Goal: Information Seeking & Learning: Learn about a topic

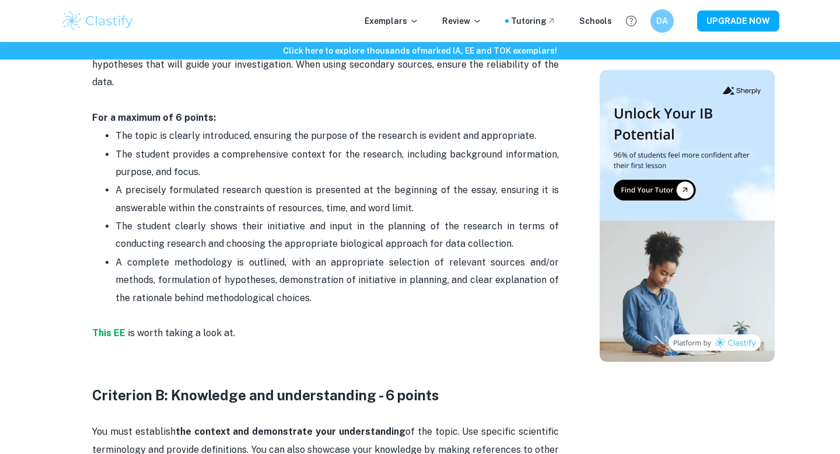
scroll to position [725, 0]
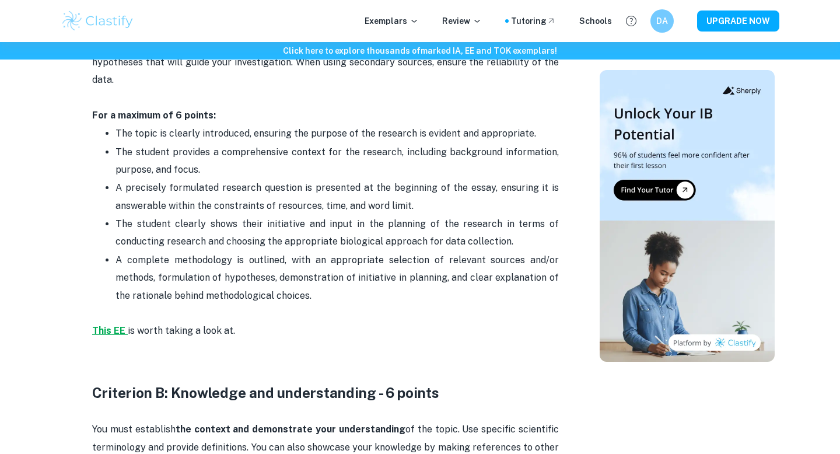
click at [116, 331] on strong "This EE" at bounding box center [108, 330] width 33 height 11
click at [118, 332] on strong "This EE" at bounding box center [108, 330] width 33 height 11
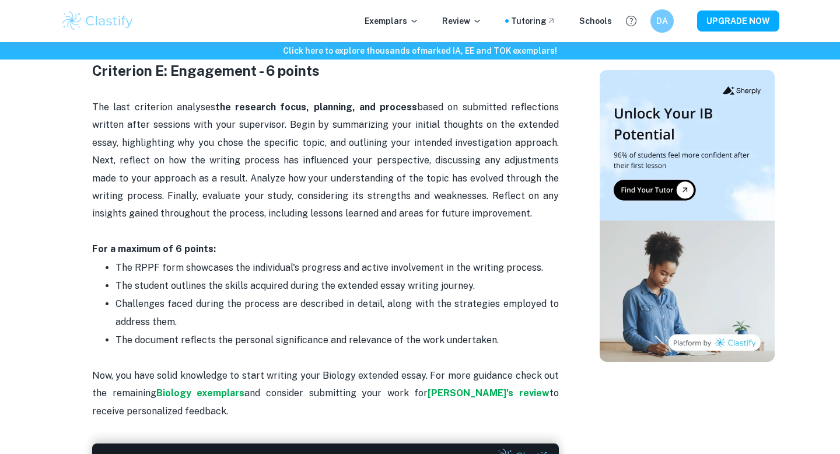
scroll to position [2496, 0]
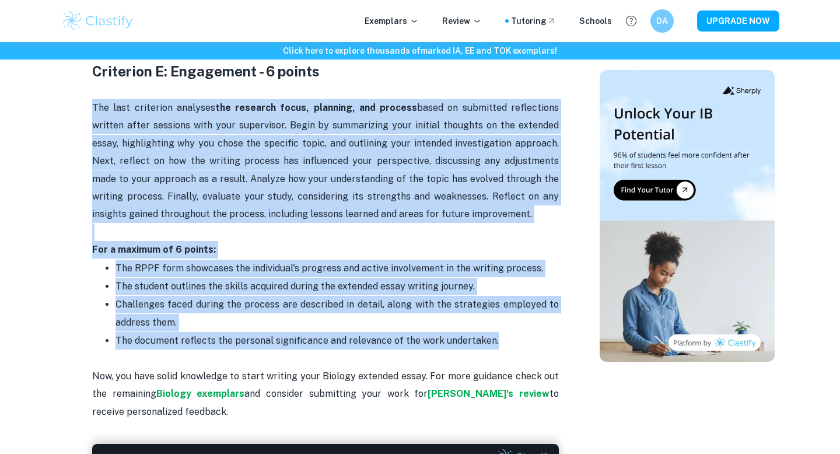
drag, startPoint x: 86, startPoint y: 101, endPoint x: 524, endPoint y: 338, distance: 498.7
copy div "Lor ipsu dolorsita consecte adi elitsedd eiusm, temporin, utl etdolor magna al …"
click at [391, 324] on p "Challenges faced during the process are described in detail, along with the str…" at bounding box center [336, 314] width 443 height 36
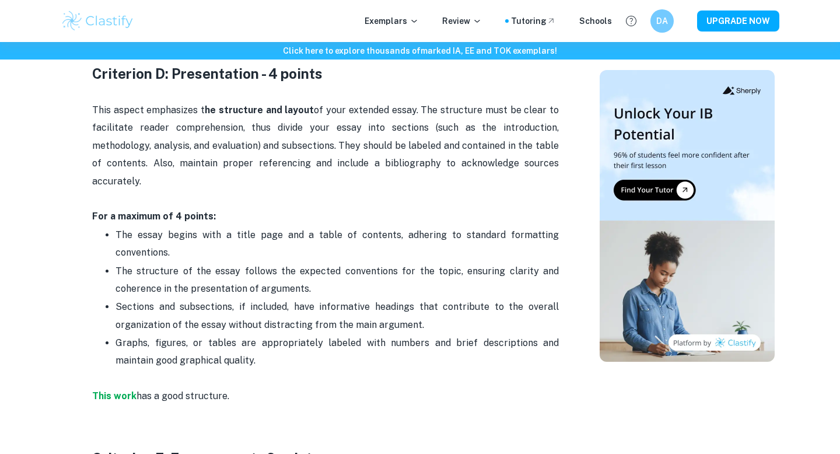
scroll to position [2113, 0]
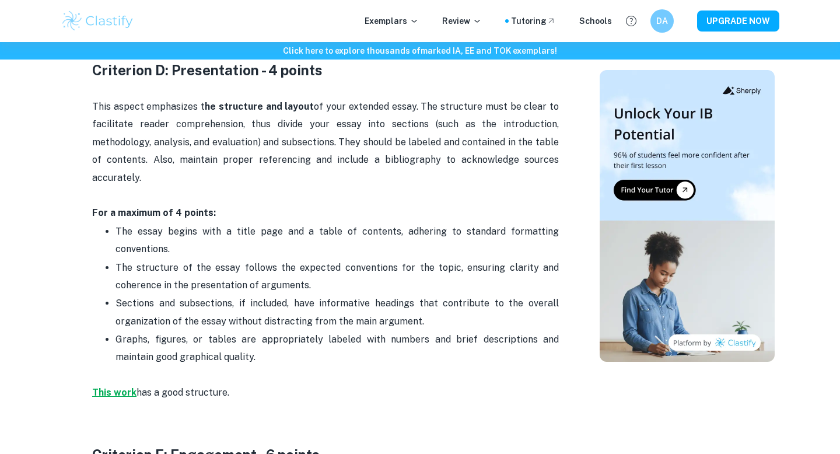
click at [121, 392] on strong "This work" at bounding box center [114, 392] width 44 height 11
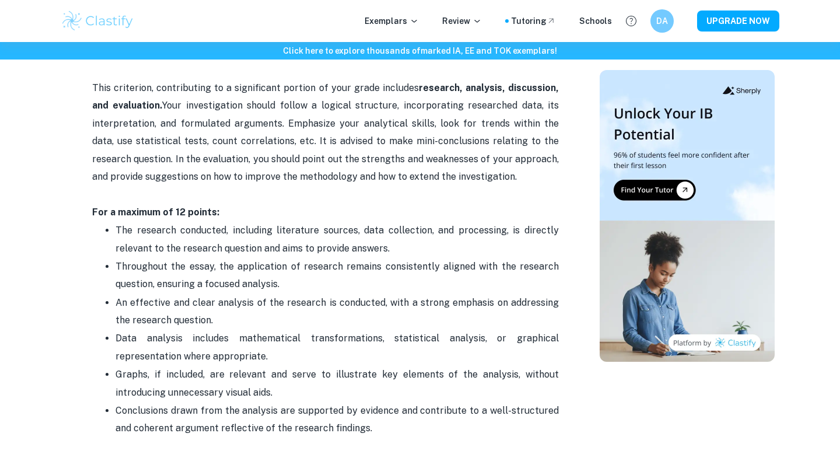
scroll to position [1656, 0]
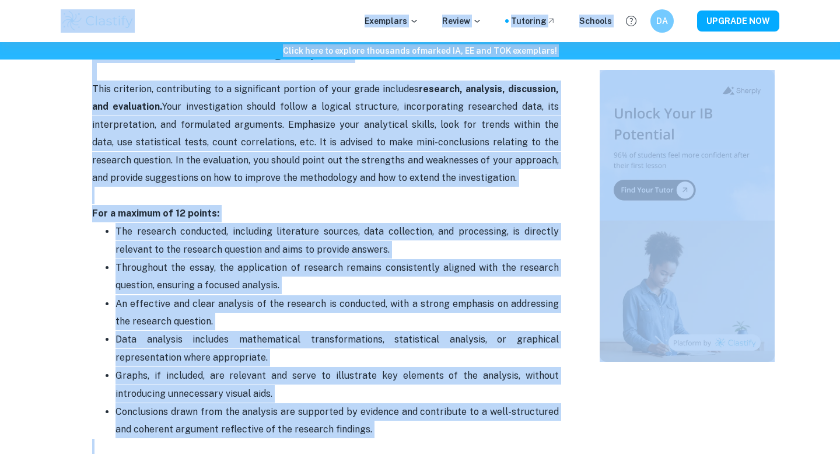
click at [272, 160] on p "This criterion, contributing to a significant portion of your grade includes re…" at bounding box center [325, 151] width 467 height 142
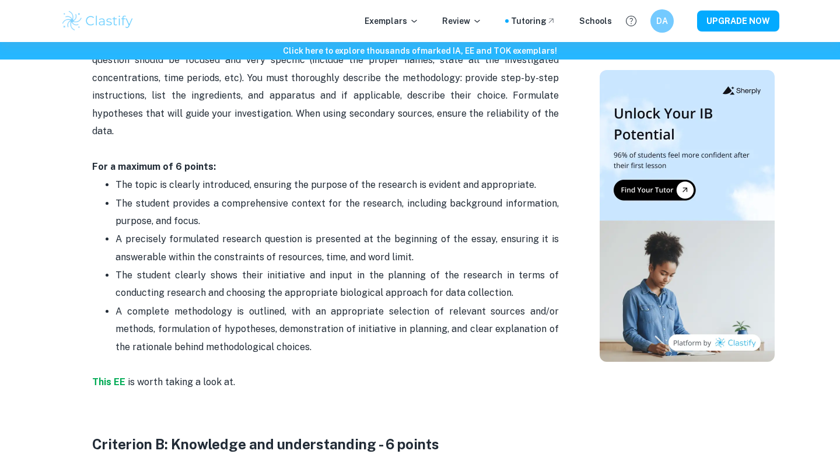
scroll to position [712, 0]
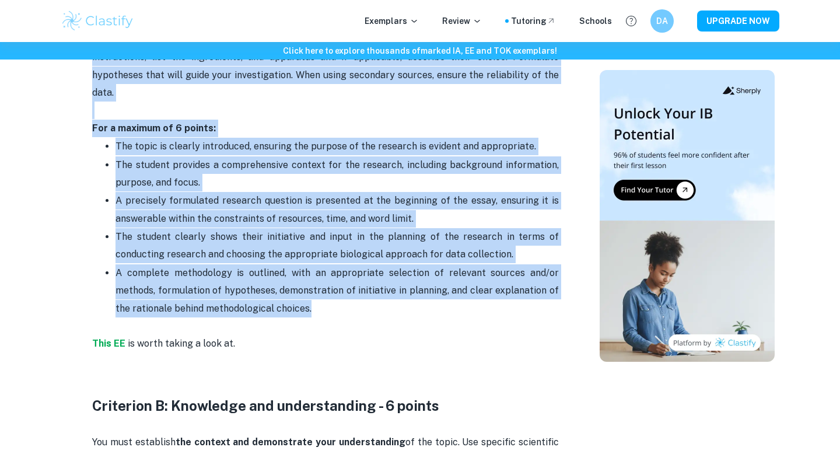
drag, startPoint x: 295, startPoint y: 310, endPoint x: 243, endPoint y: 133, distance: 184.8
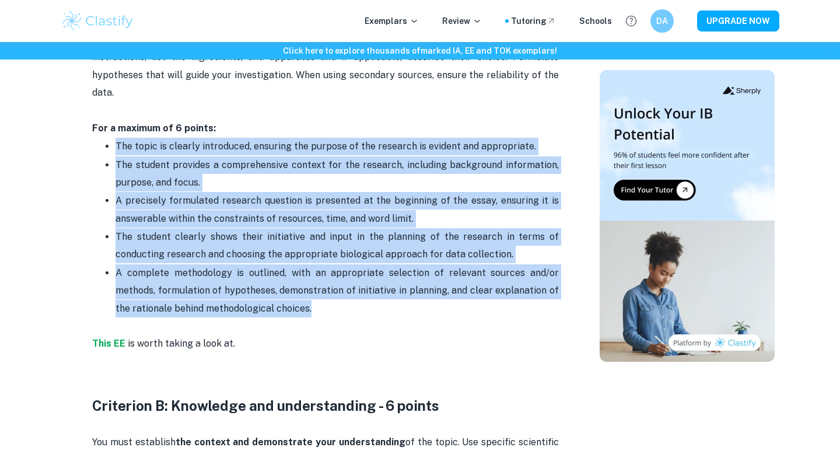
click at [250, 227] on li "The student clearly shows their initiative and input in the planning of the res…" at bounding box center [336, 245] width 443 height 36
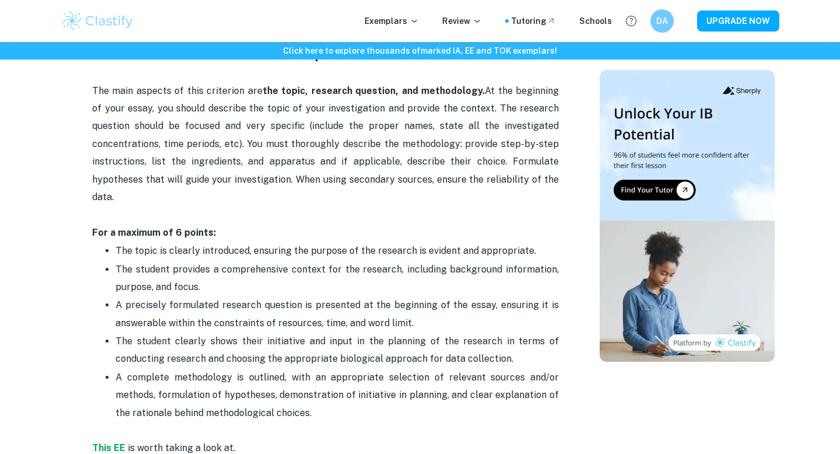
click at [250, 228] on p "The main aspects of this criterion are the topic, research question, and method…" at bounding box center [325, 152] width 467 height 177
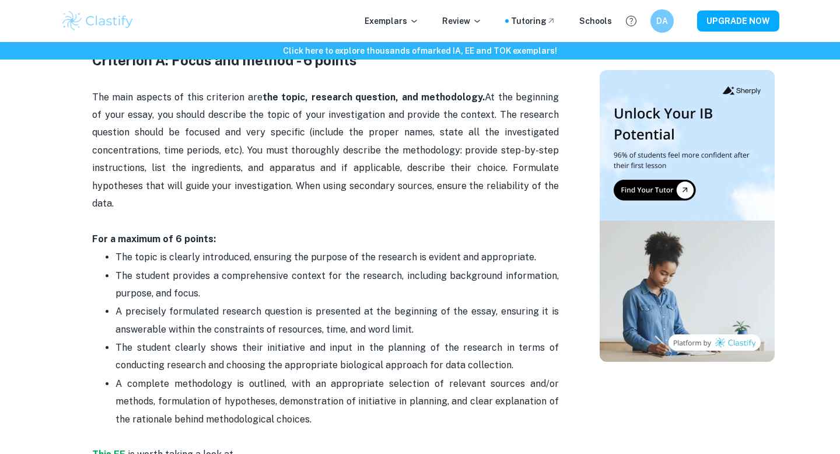
scroll to position [602, 0]
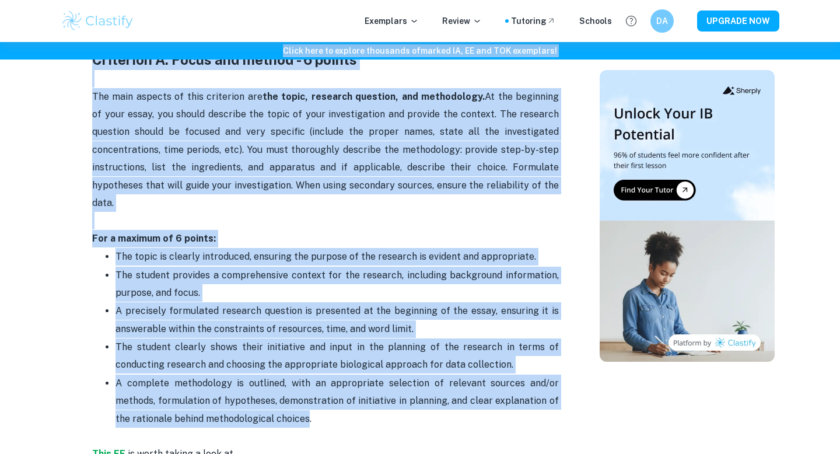
drag, startPoint x: 290, startPoint y: 417, endPoint x: 90, endPoint y: 56, distance: 413.1
copy div "Lorem ipsu do sitamet consectet ad elitse DO, EI tem INC utlaboree ! Dolo Magn …"
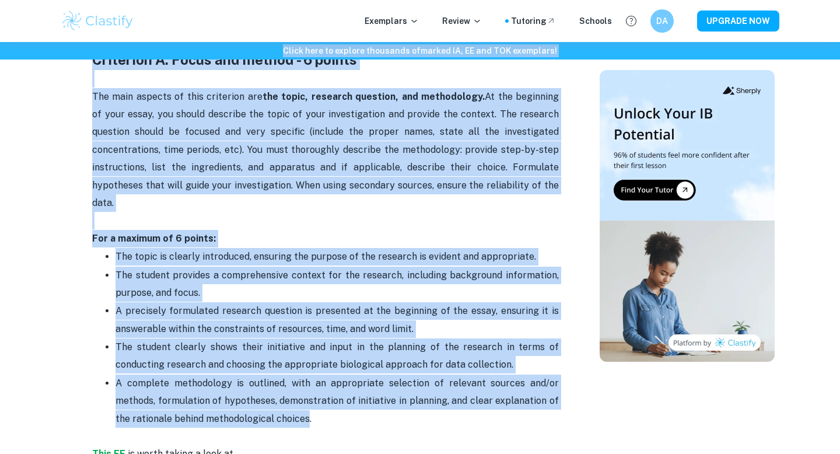
click at [183, 258] on p "The topic is clearly introduced, ensuring the purpose of the research is eviden…" at bounding box center [336, 256] width 443 height 17
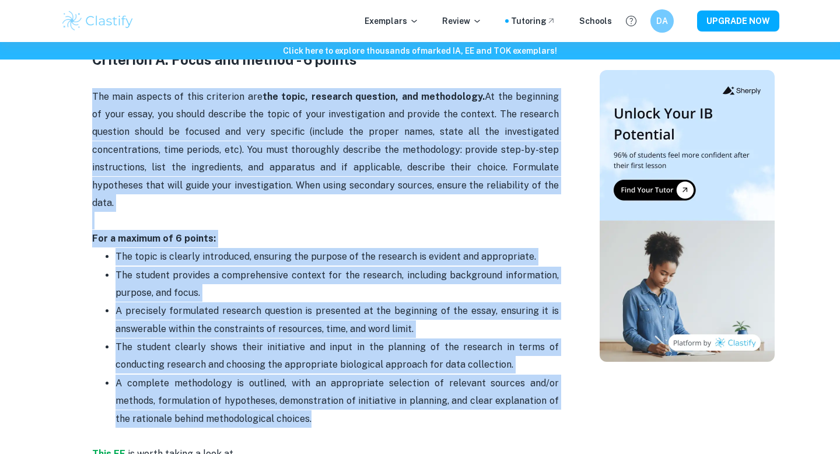
drag, startPoint x: 93, startPoint y: 99, endPoint x: 302, endPoint y: 421, distance: 384.2
copy div "Lor ipsu dolorsi am cons adipiscin eli sed doeiu, temporin utlabore, etd magnaa…"
click at [302, 421] on p "A complete methodology is outlined, with an appropriate selection of relevant s…" at bounding box center [336, 409] width 443 height 71
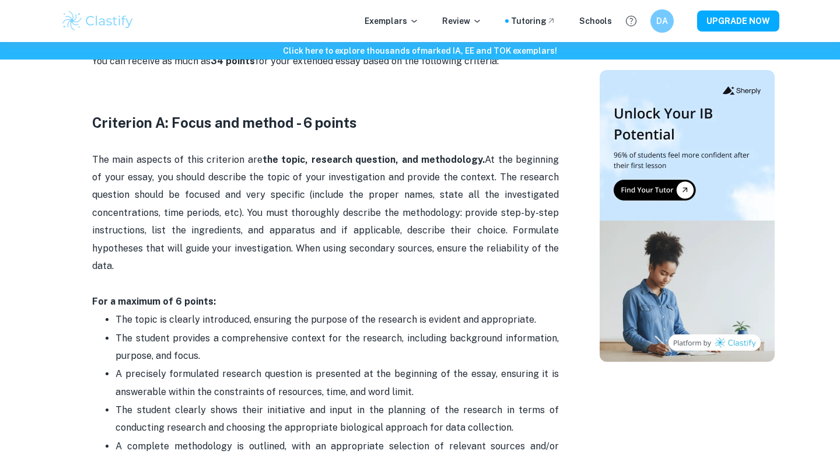
scroll to position [535, 0]
